Goal: Communication & Community: Answer question/provide support

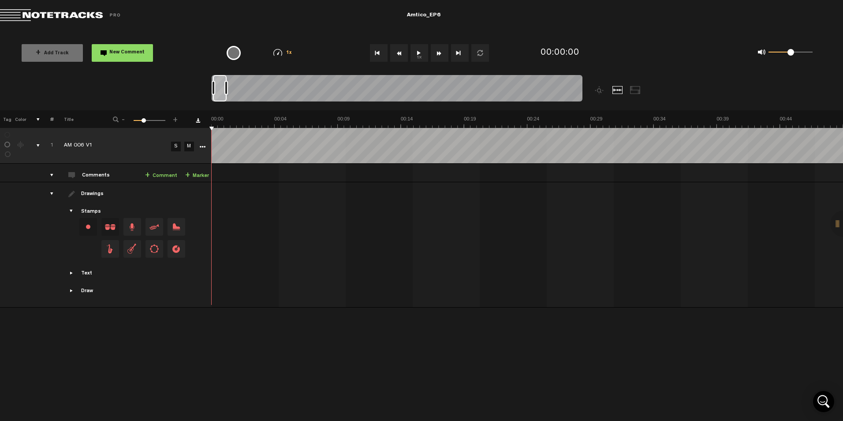
click at [419, 49] on button "1x" at bounding box center [420, 53] width 18 height 18
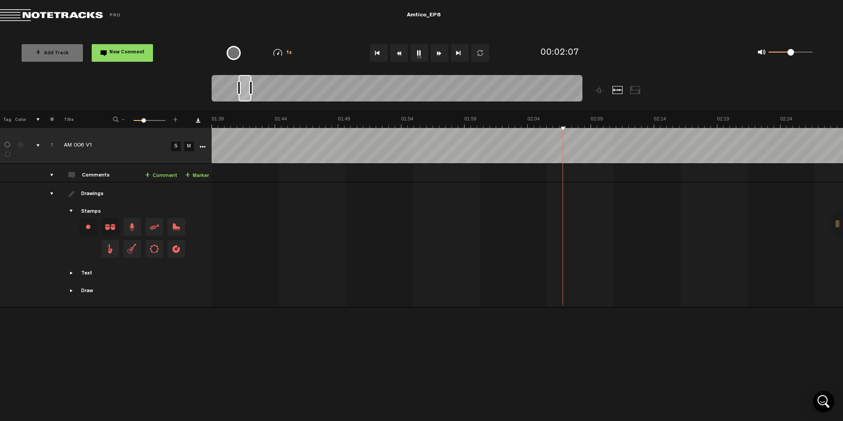
click at [425, 50] on button "1x" at bounding box center [420, 53] width 18 height 18
click at [159, 173] on link "+ Comment" at bounding box center [161, 176] width 32 height 10
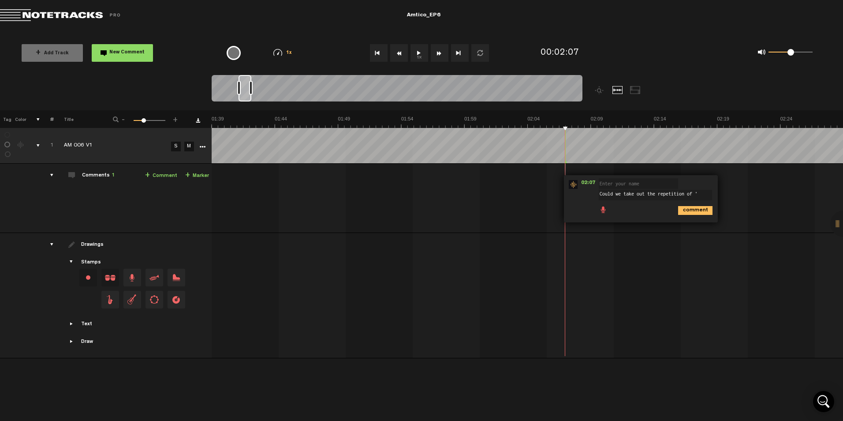
click at [414, 52] on button "1x" at bounding box center [420, 53] width 18 height 18
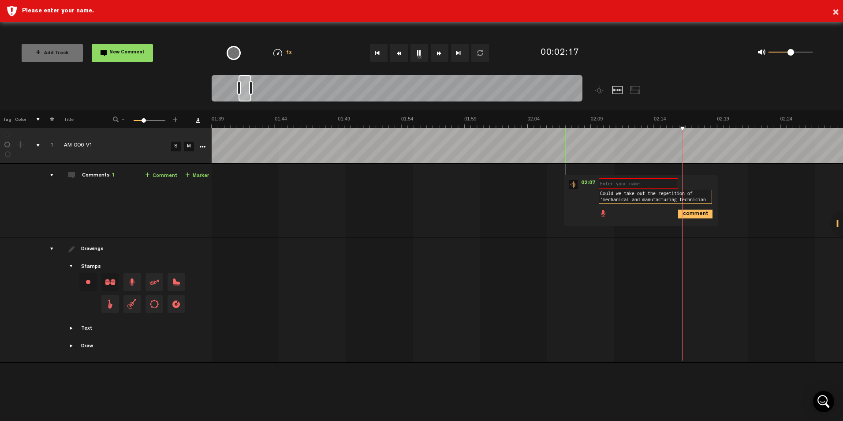
scroll to position [6, 0]
type textarea "Could we take out the repetition of 'mechanical and manufacturing technician'."
click at [689, 217] on icon "comment" at bounding box center [695, 213] width 34 height 9
click at [623, 187] on input "text" at bounding box center [638, 183] width 79 height 11
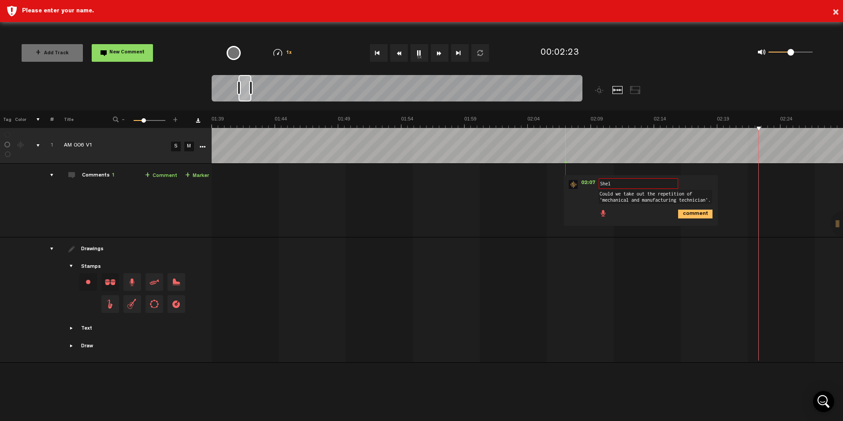
type input "Shell"
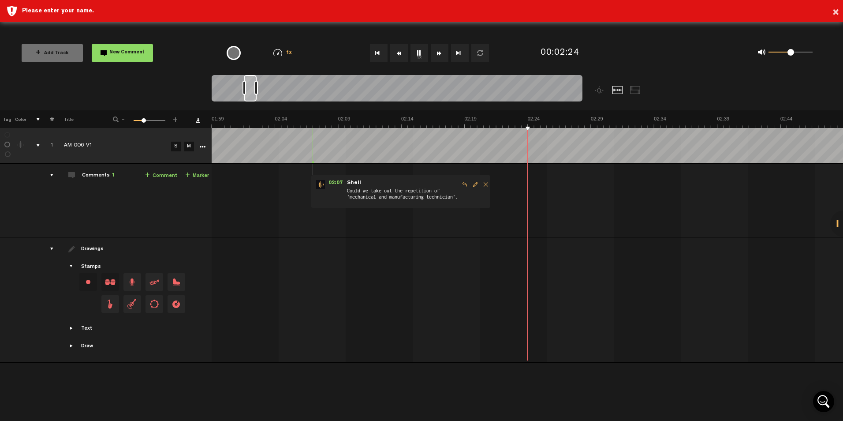
scroll to position [0, 1516]
click at [125, 120] on span "-" at bounding box center [123, 118] width 7 height 5
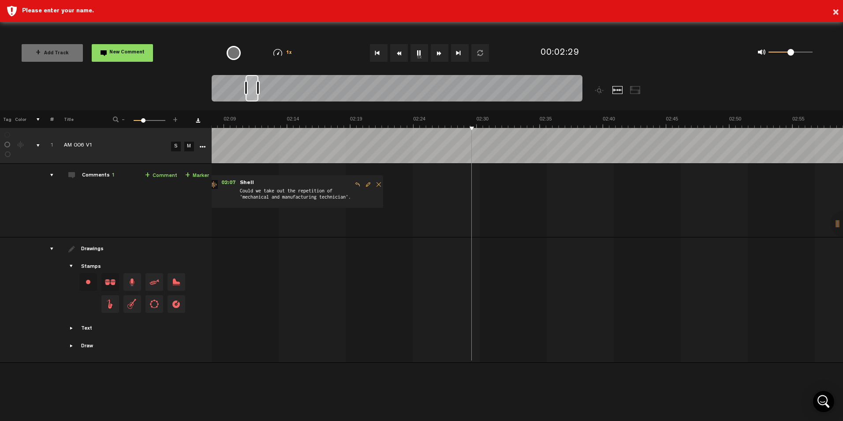
click at [125, 120] on span "-" at bounding box center [123, 118] width 7 height 5
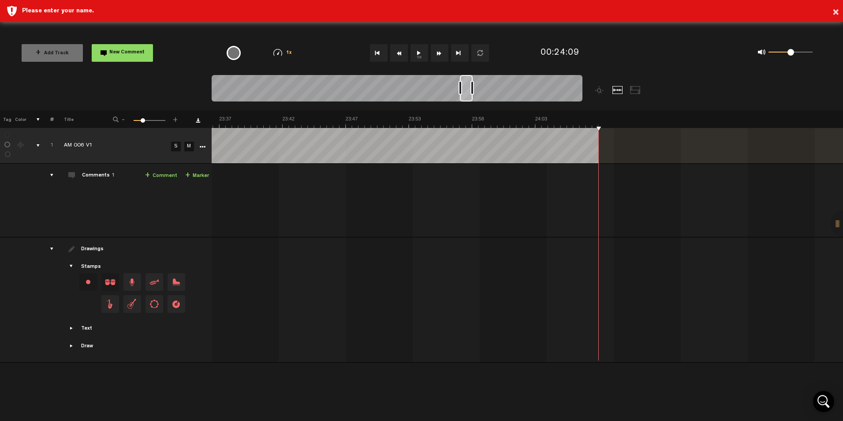
scroll to position [0, 16677]
click at [420, 57] on button "1x" at bounding box center [420, 53] width 18 height 18
click at [120, 121] on div "- 1 100 27 +" at bounding box center [145, 120] width 87 height 8
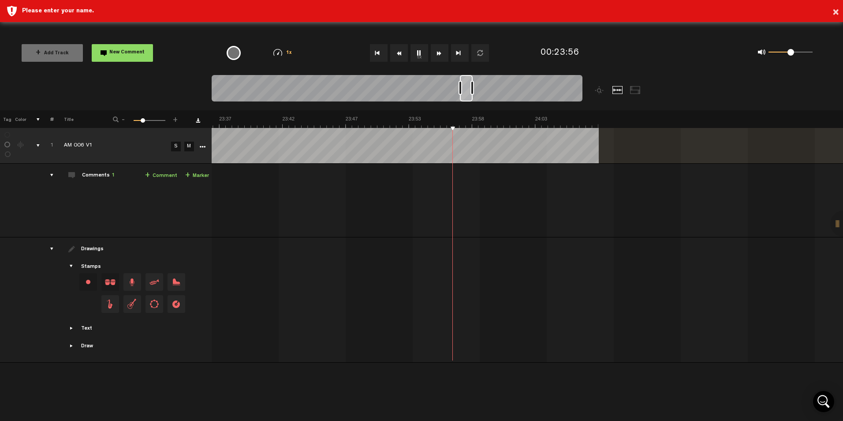
click at [123, 121] on span "-" at bounding box center [123, 118] width 7 height 5
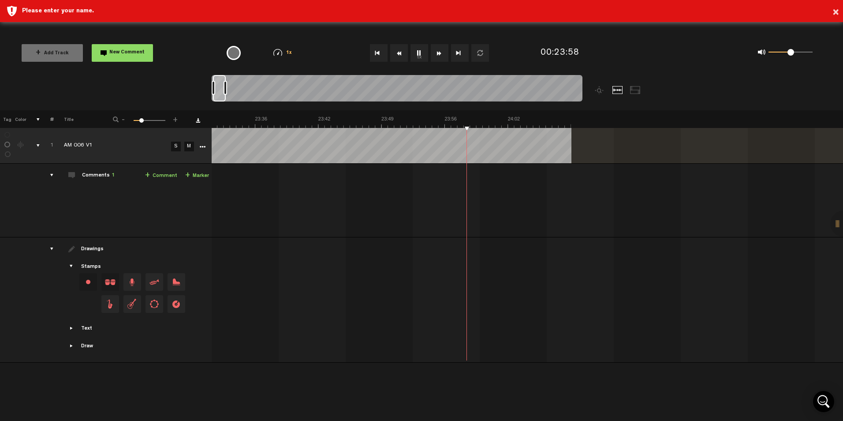
click at [123, 121] on span "-" at bounding box center [123, 118] width 7 height 5
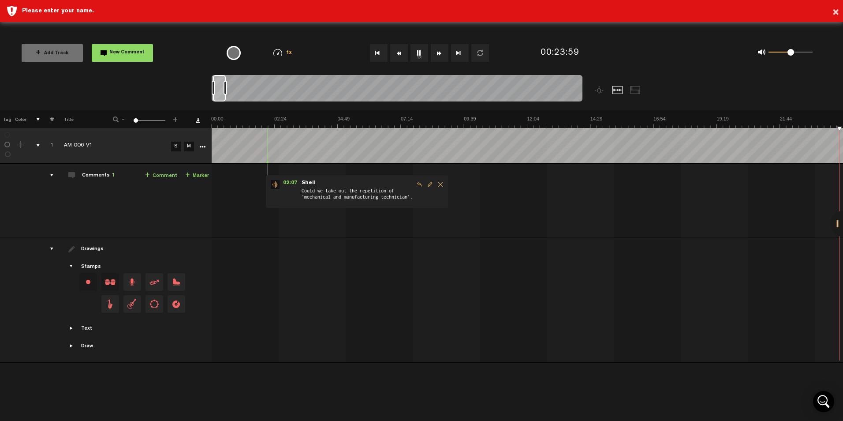
drag, startPoint x: 125, startPoint y: 121, endPoint x: 116, endPoint y: 122, distance: 8.9
click at [119, 122] on div "- 1 100 1 +" at bounding box center [145, 120] width 87 height 8
